Goal: Task Accomplishment & Management: Use online tool/utility

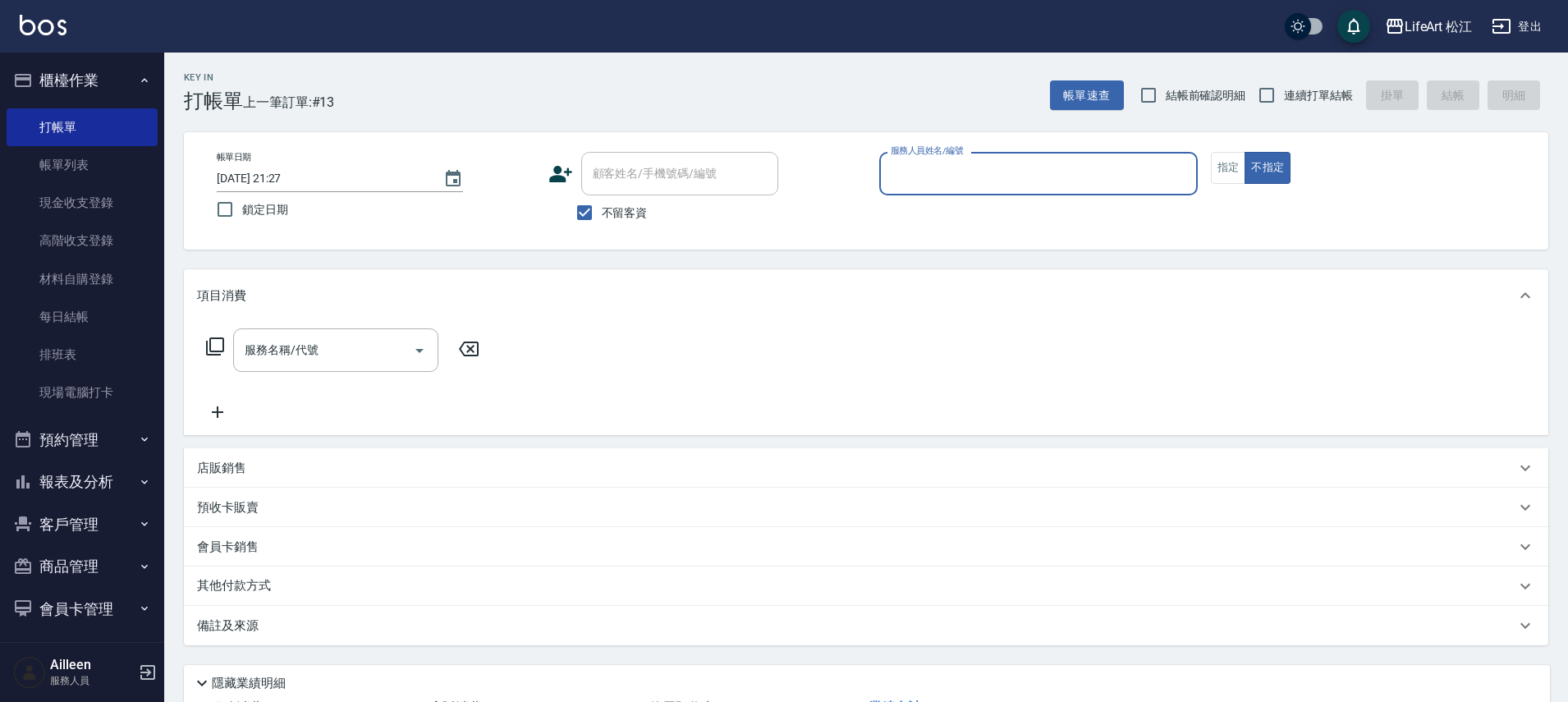
click at [284, 177] on input "[DATE] 21:27" at bounding box center [322, 178] width 210 height 27
click at [284, 180] on input "[DATE] 21:27" at bounding box center [322, 178] width 210 height 27
click at [457, 187] on icon "Choose date, selected date is 2025-09-07" at bounding box center [453, 179] width 20 height 20
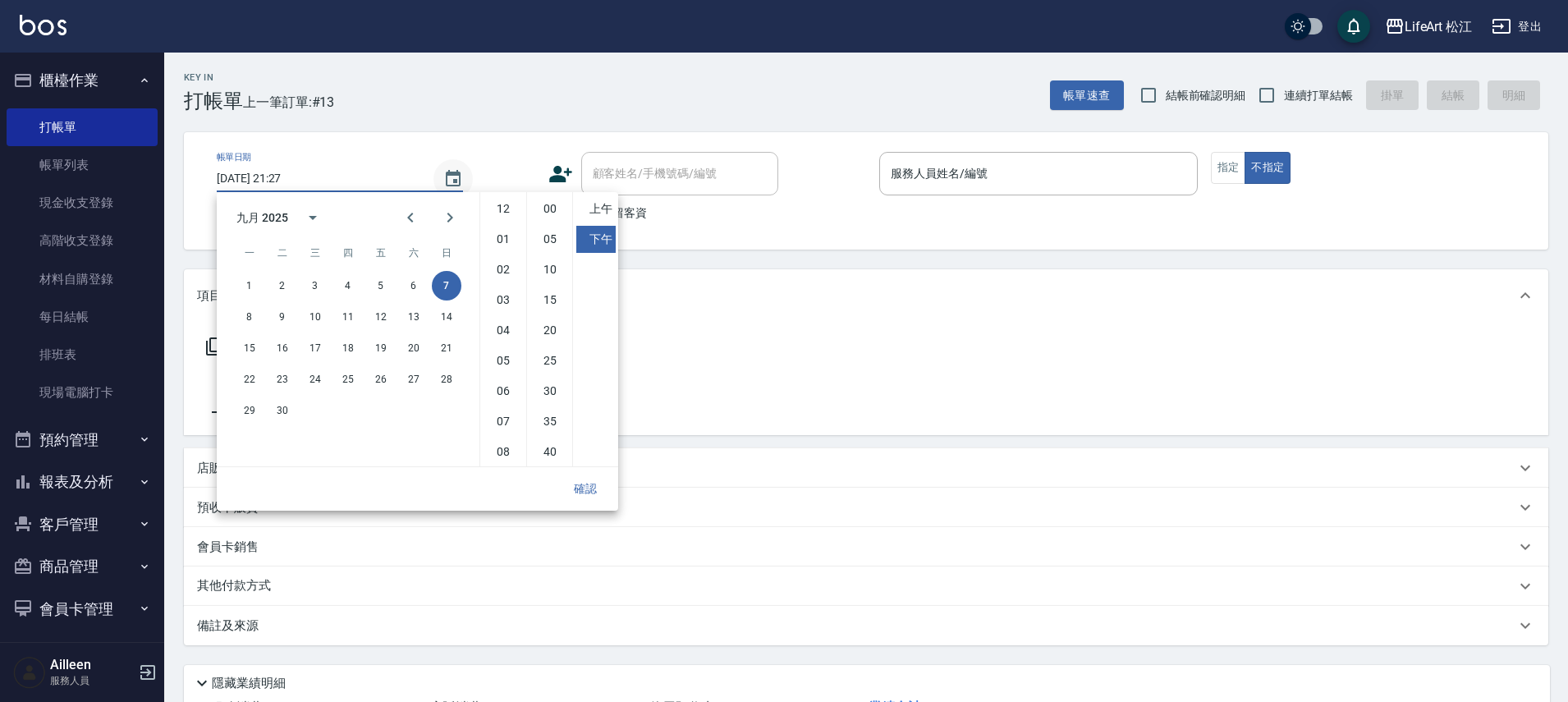
scroll to position [92, 0]
click at [251, 319] on button "8" at bounding box center [250, 317] width 29 height 30
type input "[DATE] 21:27"
click at [575, 485] on button "確認" at bounding box center [585, 489] width 53 height 30
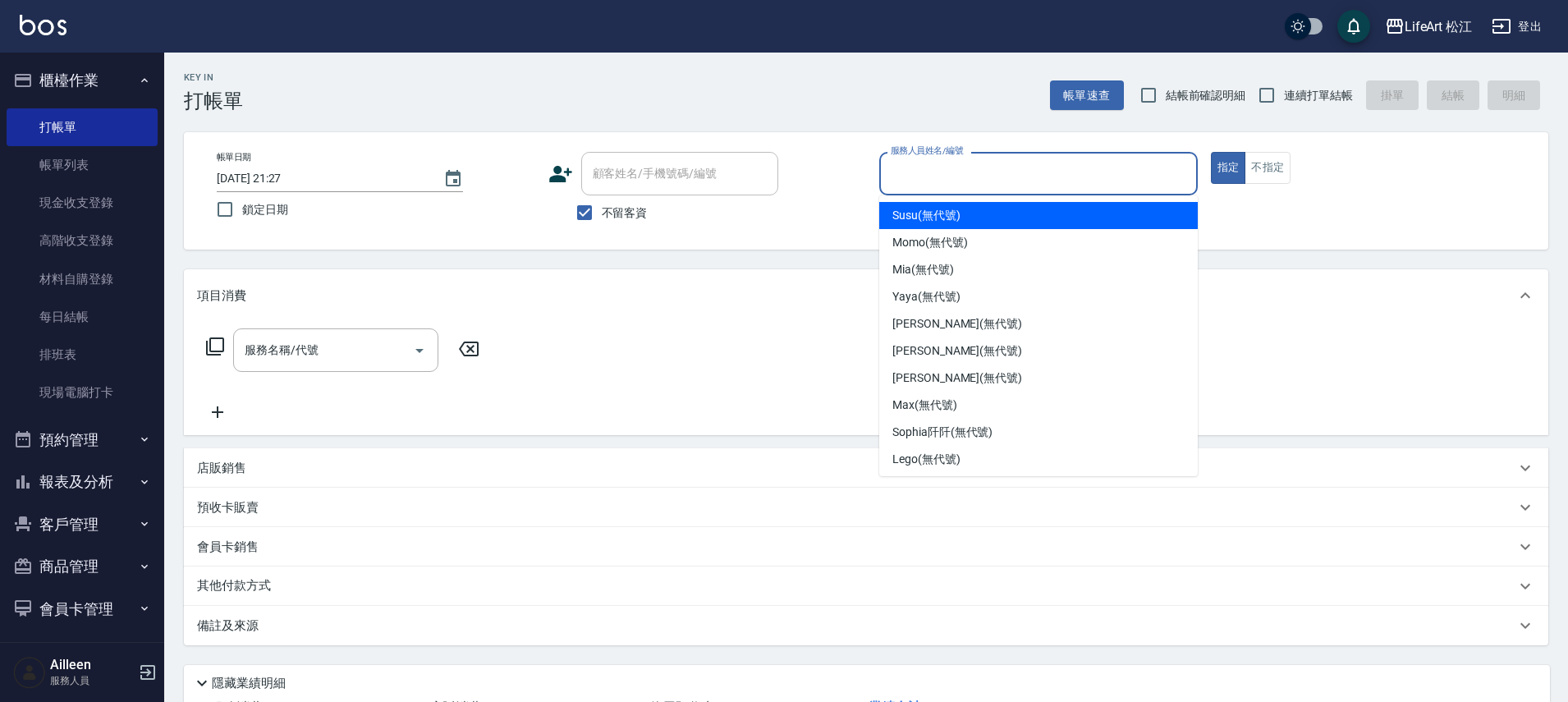
click at [913, 186] on input "服務人員姓名/編號" at bounding box center [1038, 174] width 304 height 29
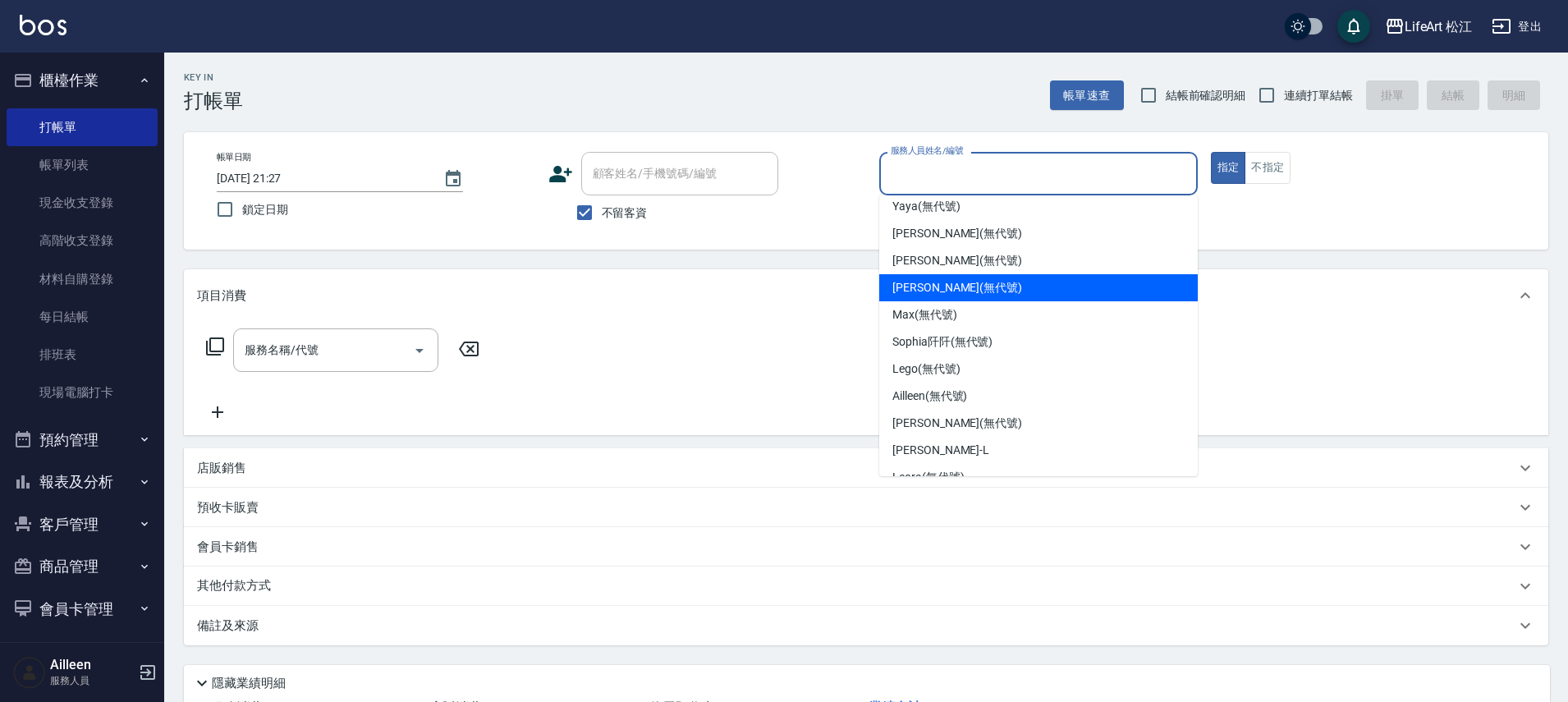
scroll to position [97, 0]
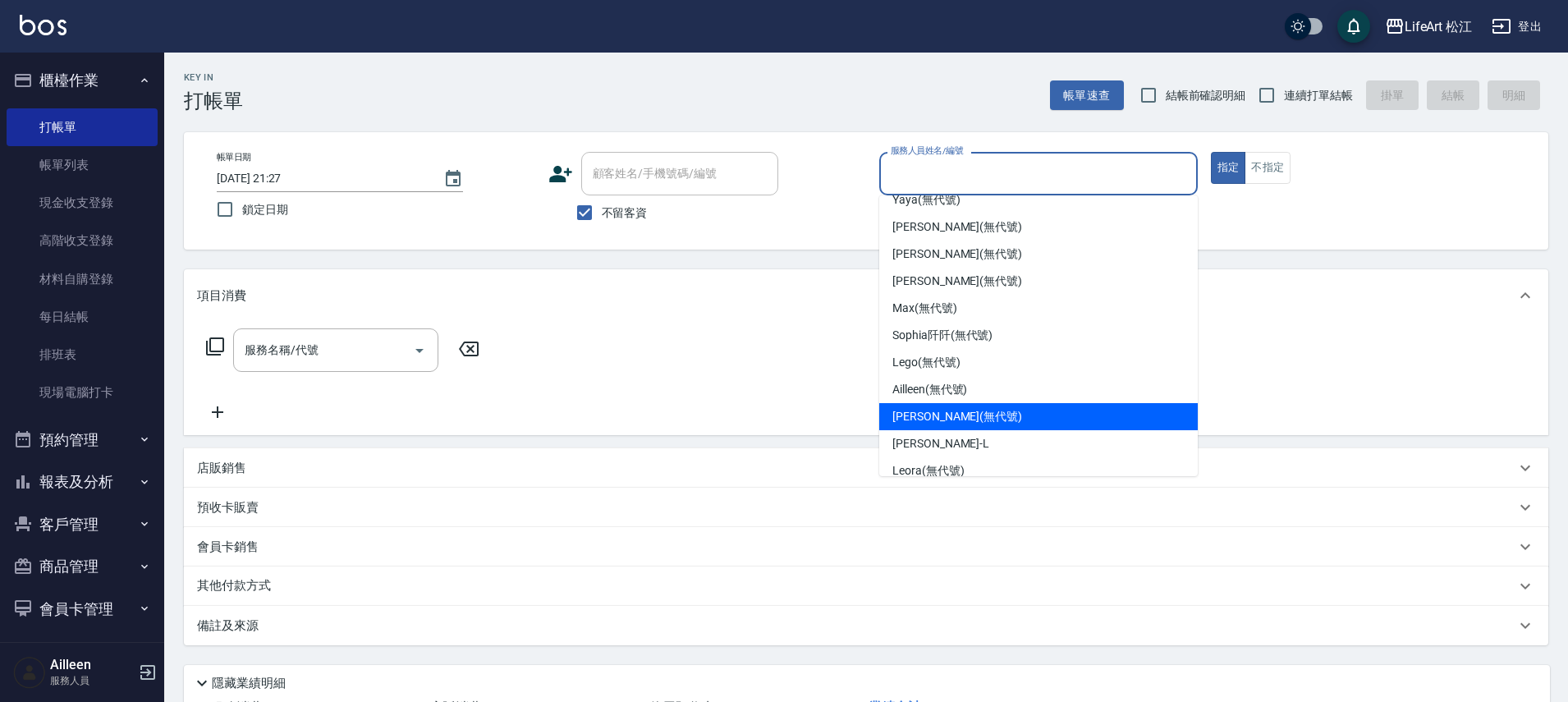
click at [939, 411] on span "[PERSON_NAME] (無代號)" at bounding box center [957, 417] width 130 height 17
type input "[PERSON_NAME](無代號)"
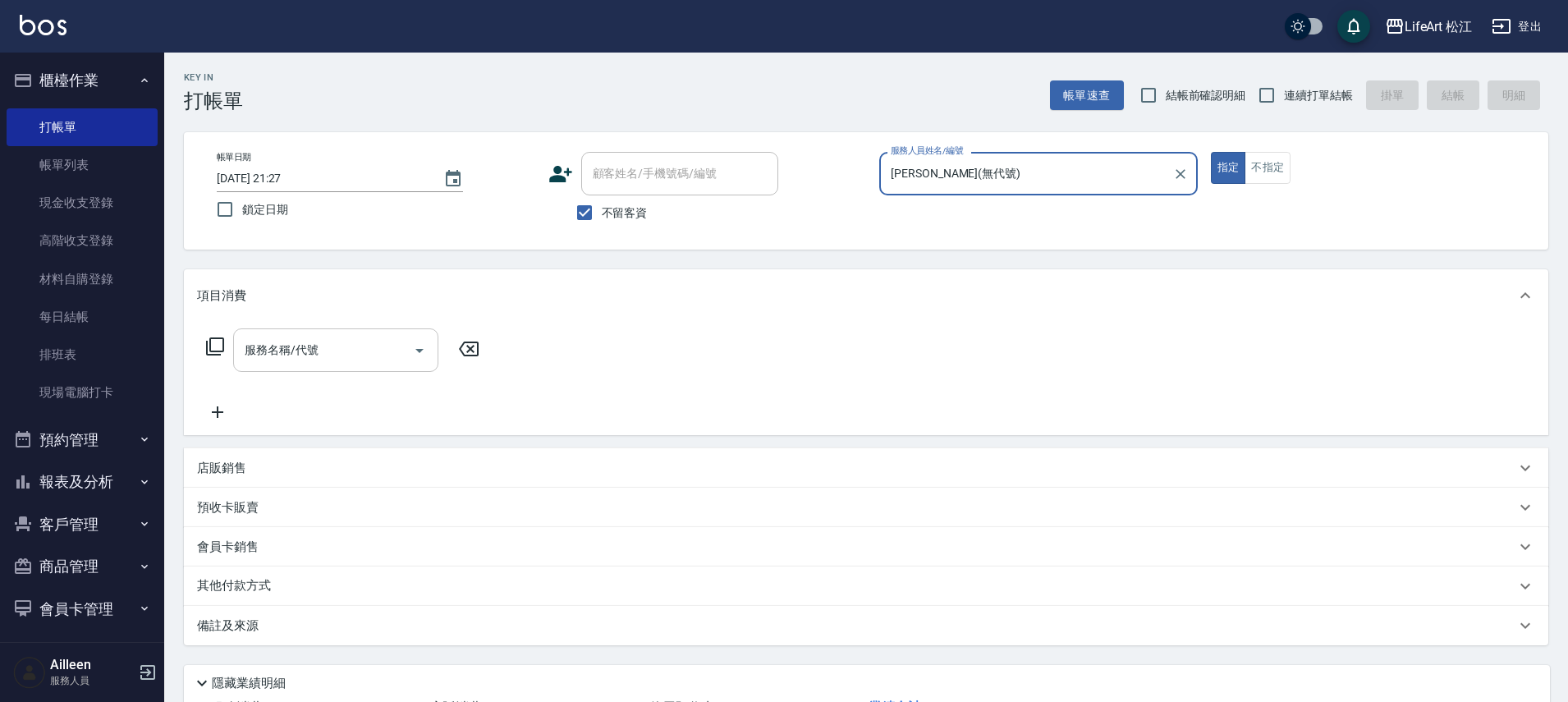
click at [378, 351] on input "服務名稱/代號" at bounding box center [323, 350] width 166 height 29
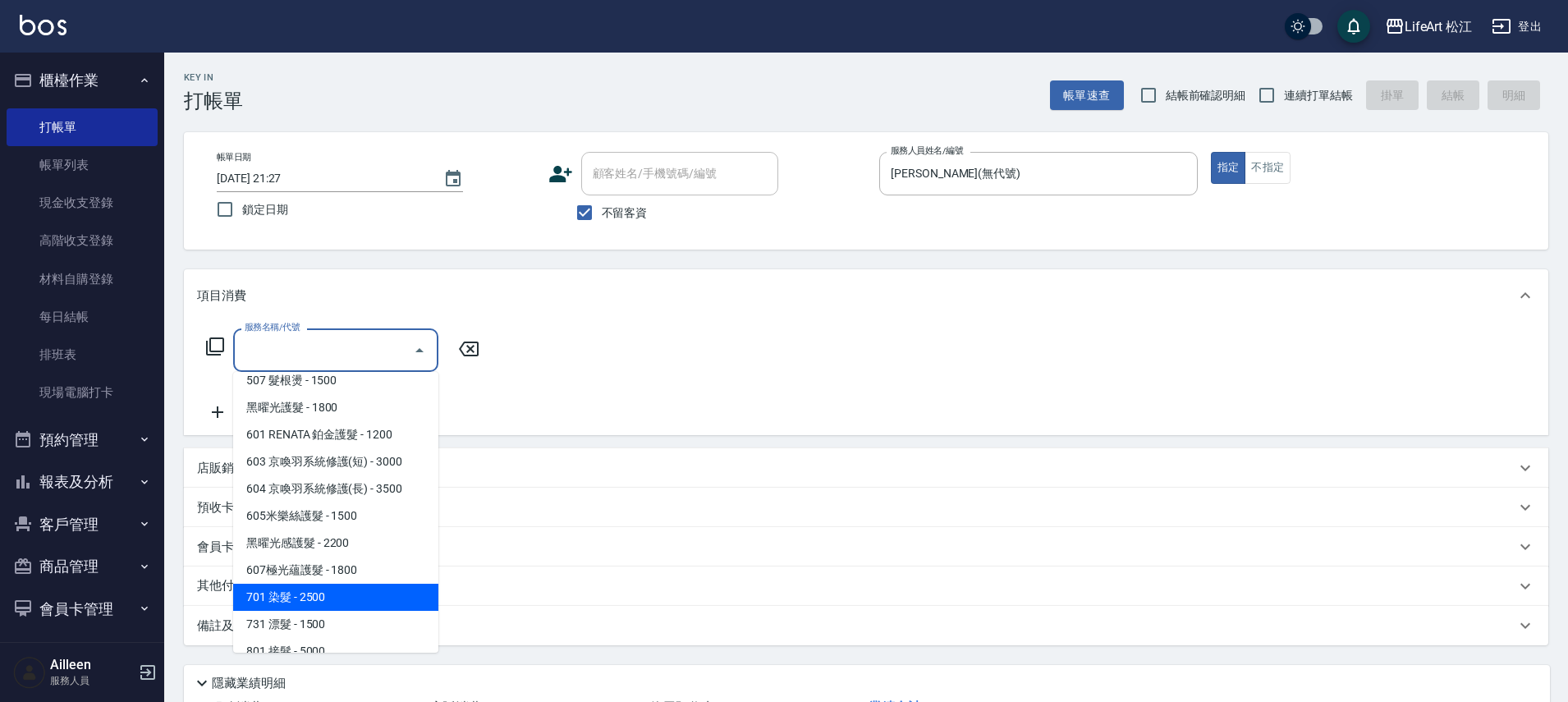
scroll to position [202, 0]
click at [332, 590] on span "701 染髮 - 2500" at bounding box center [336, 596] width 206 height 27
type input "701 染髮(701)"
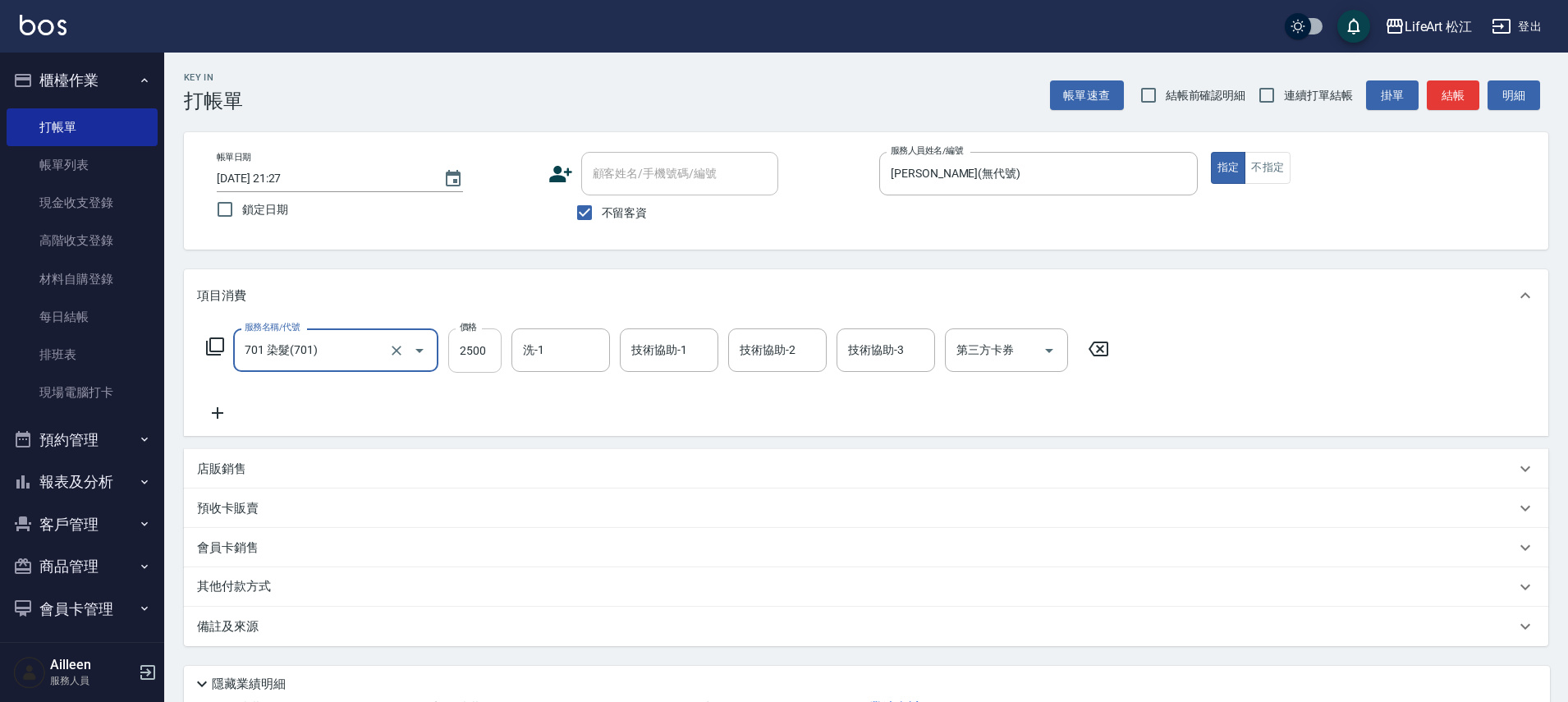
click at [484, 343] on input "2500" at bounding box center [475, 351] width 54 height 44
type input "1000"
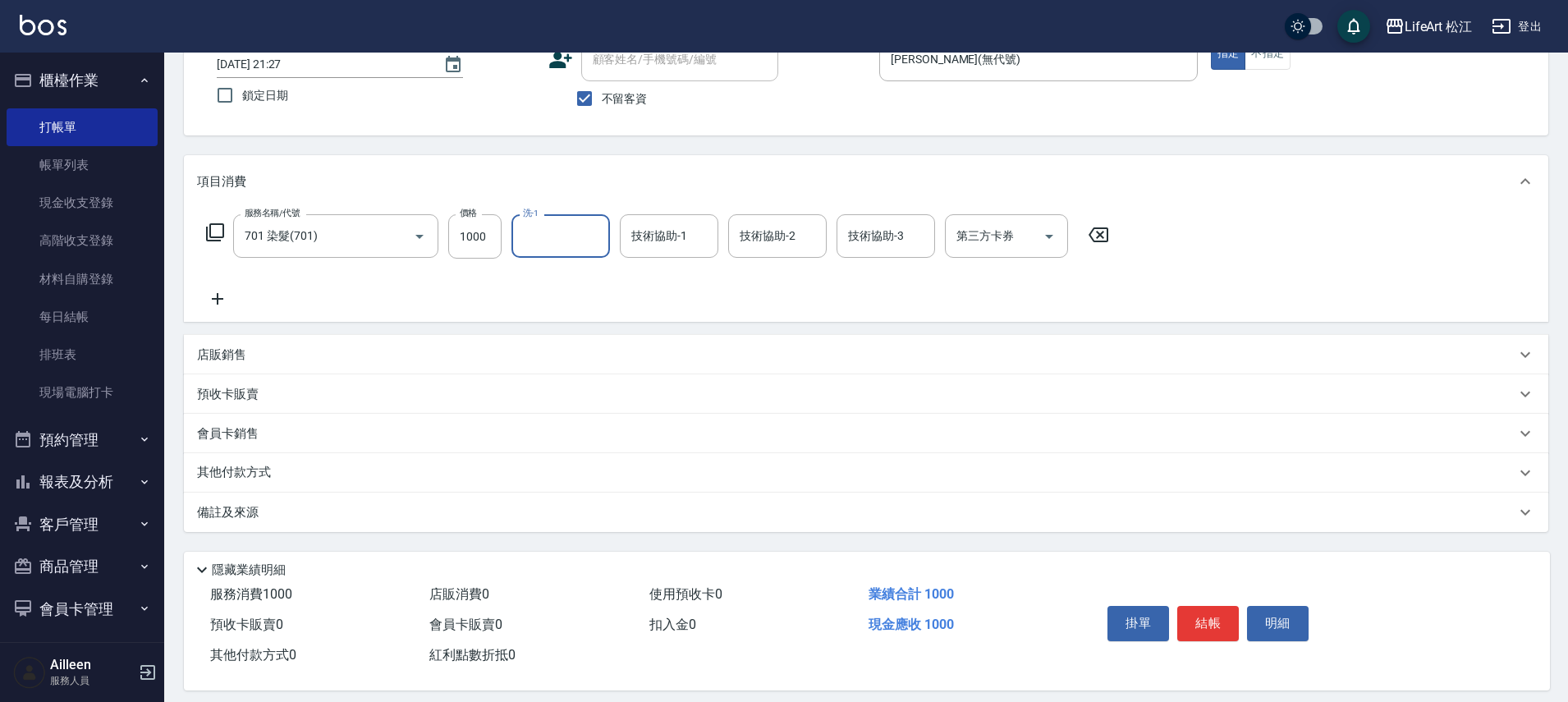
scroll to position [130, 0]
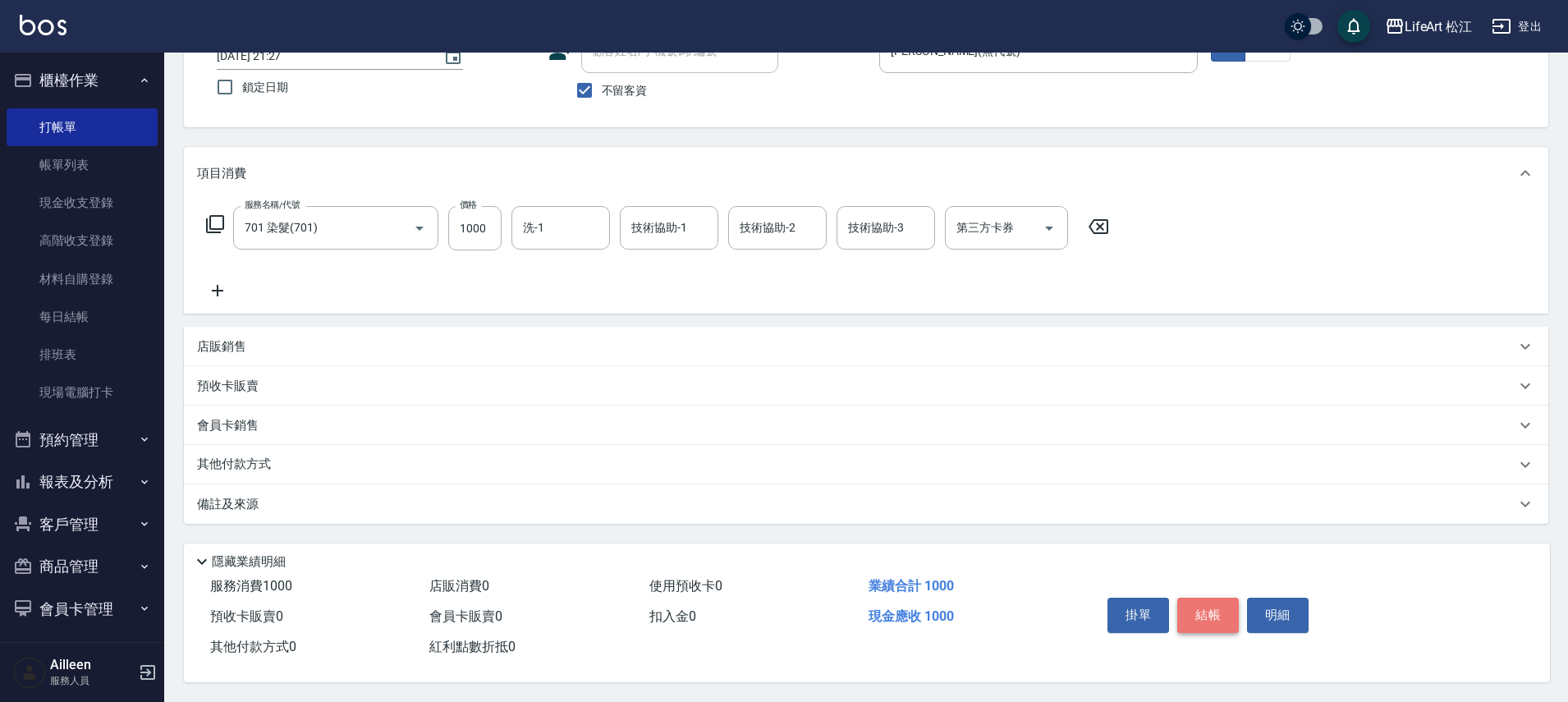
click at [1192, 603] on button "結帳" at bounding box center [1207, 615] width 62 height 35
